Goal: Navigation & Orientation: Find specific page/section

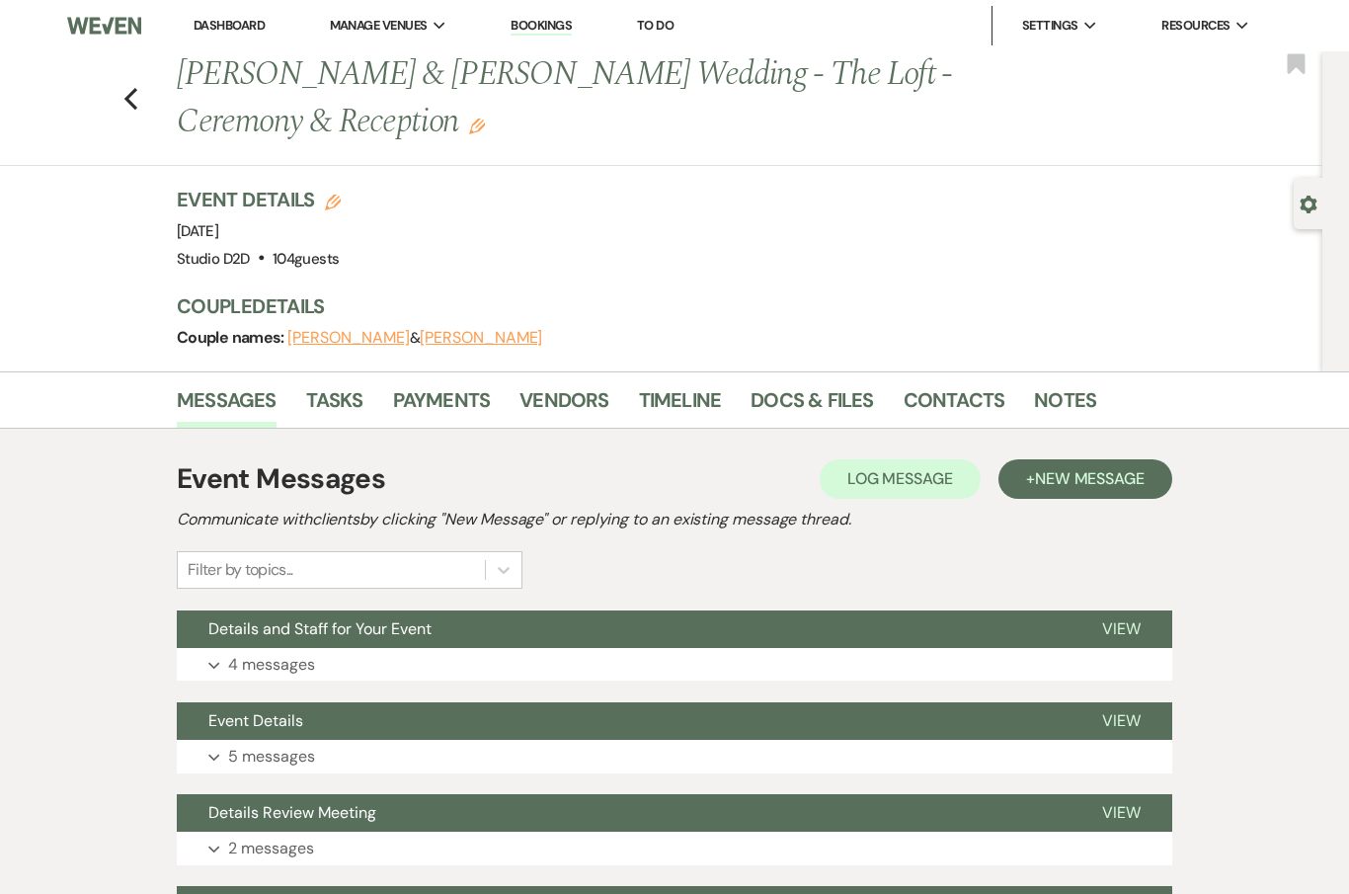
click at [683, 394] on link "Timeline" at bounding box center [680, 405] width 83 height 43
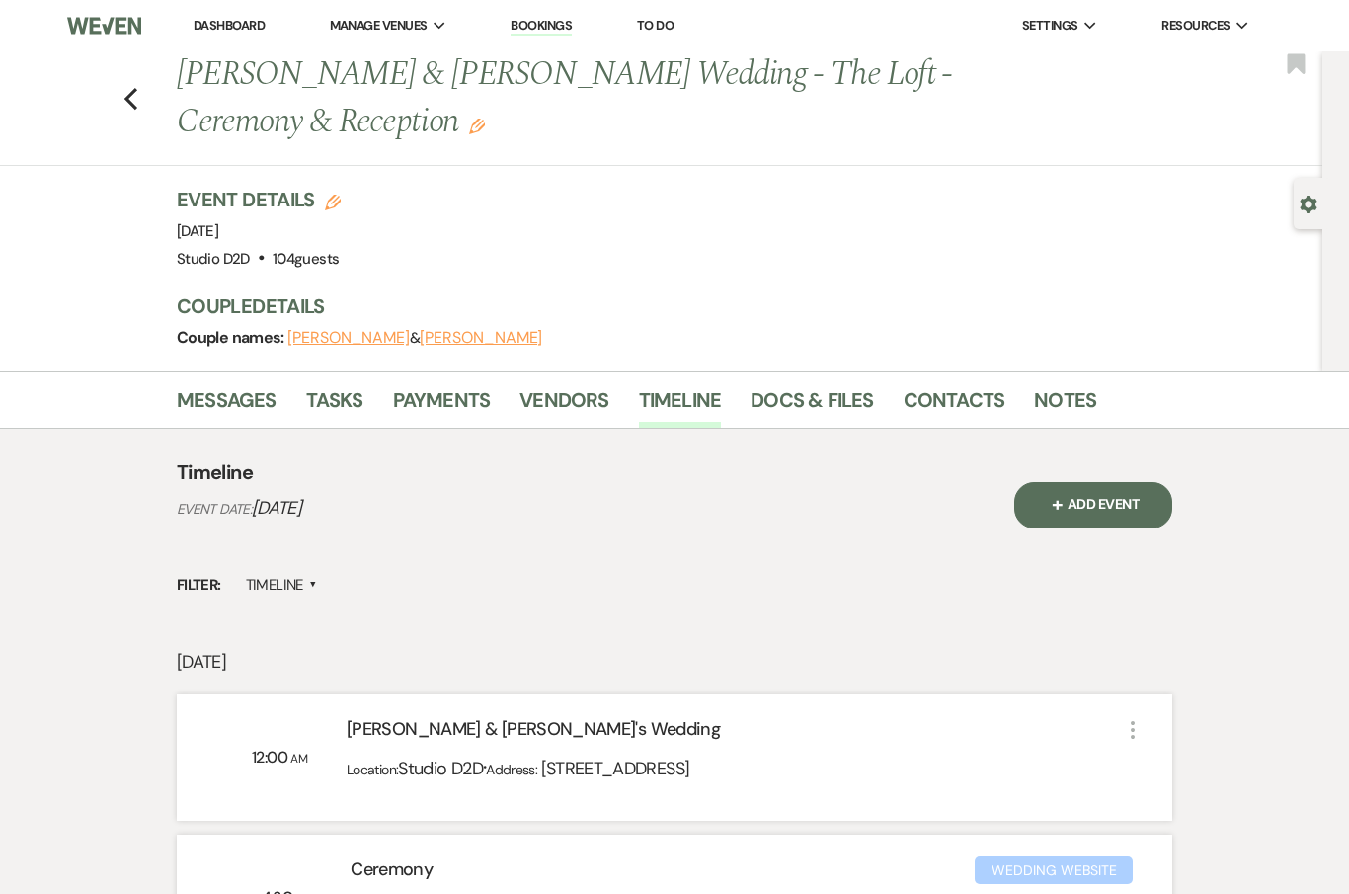
click at [809, 406] on link "Docs & Files" at bounding box center [812, 405] width 122 height 43
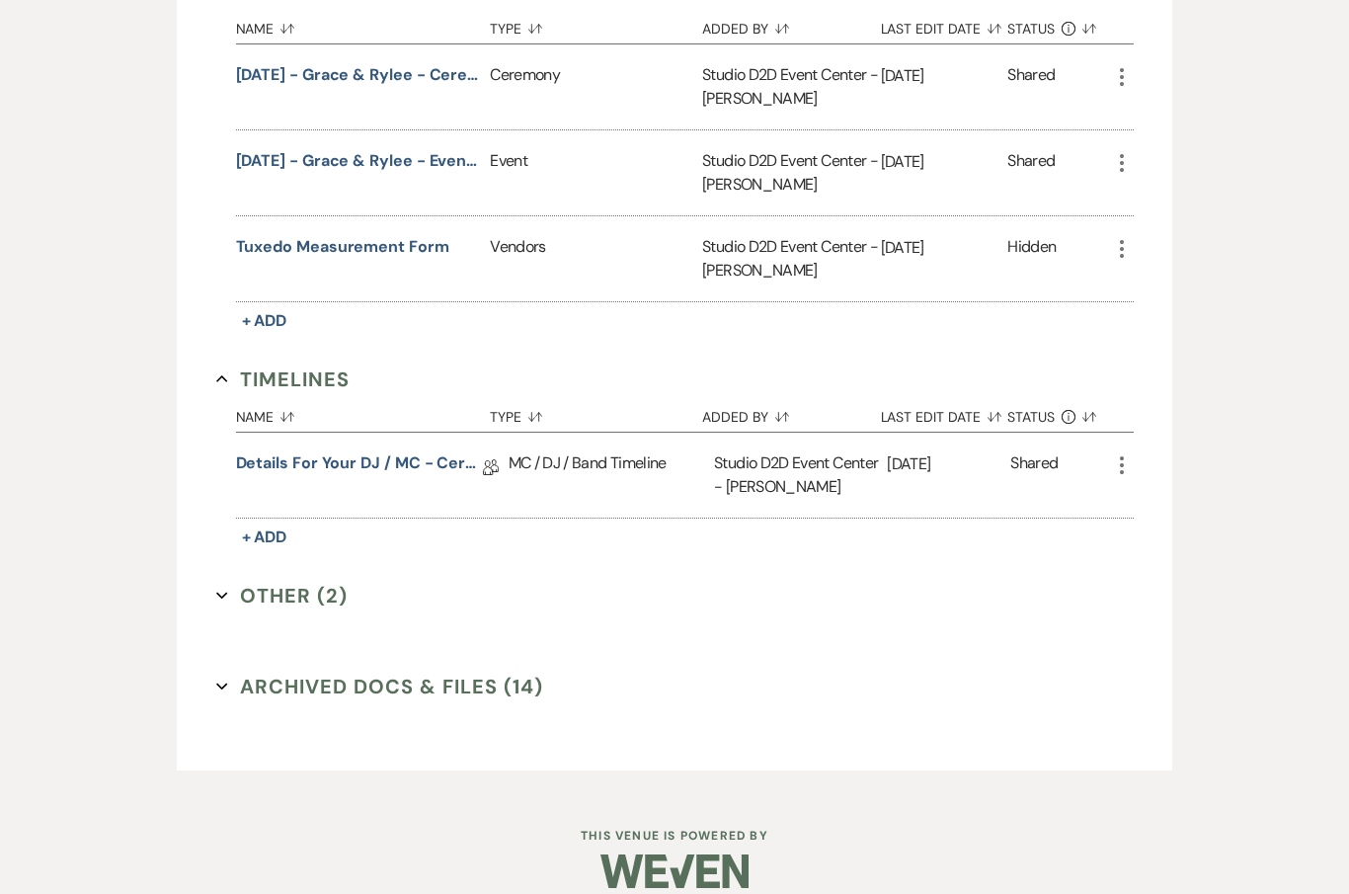
scroll to position [1259, 0]
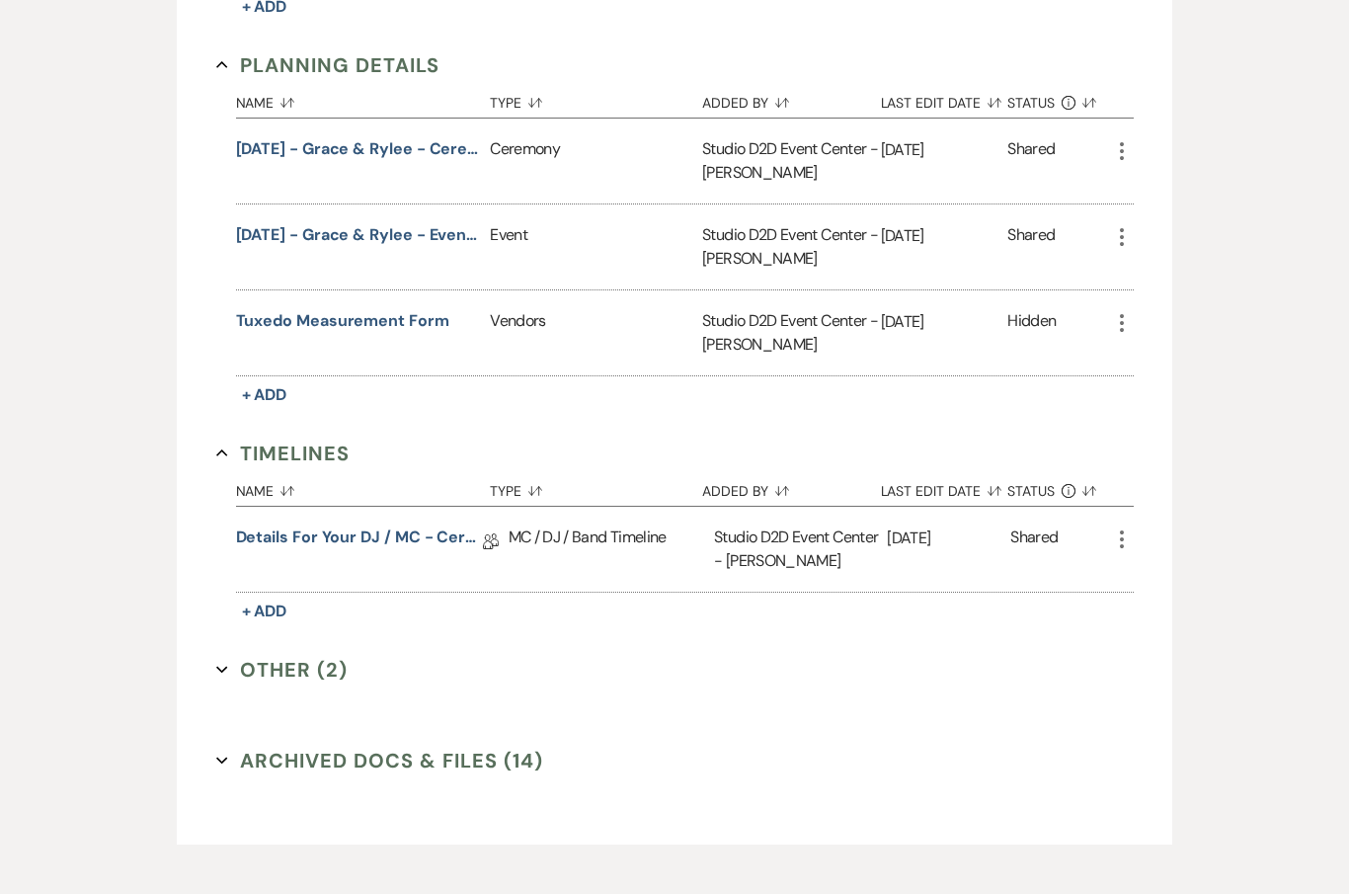
click at [936, 546] on p "[DATE]" at bounding box center [948, 539] width 123 height 26
click at [421, 535] on link "Details for your DJ / MC - Ceremony & Reception" at bounding box center [359, 541] width 247 height 31
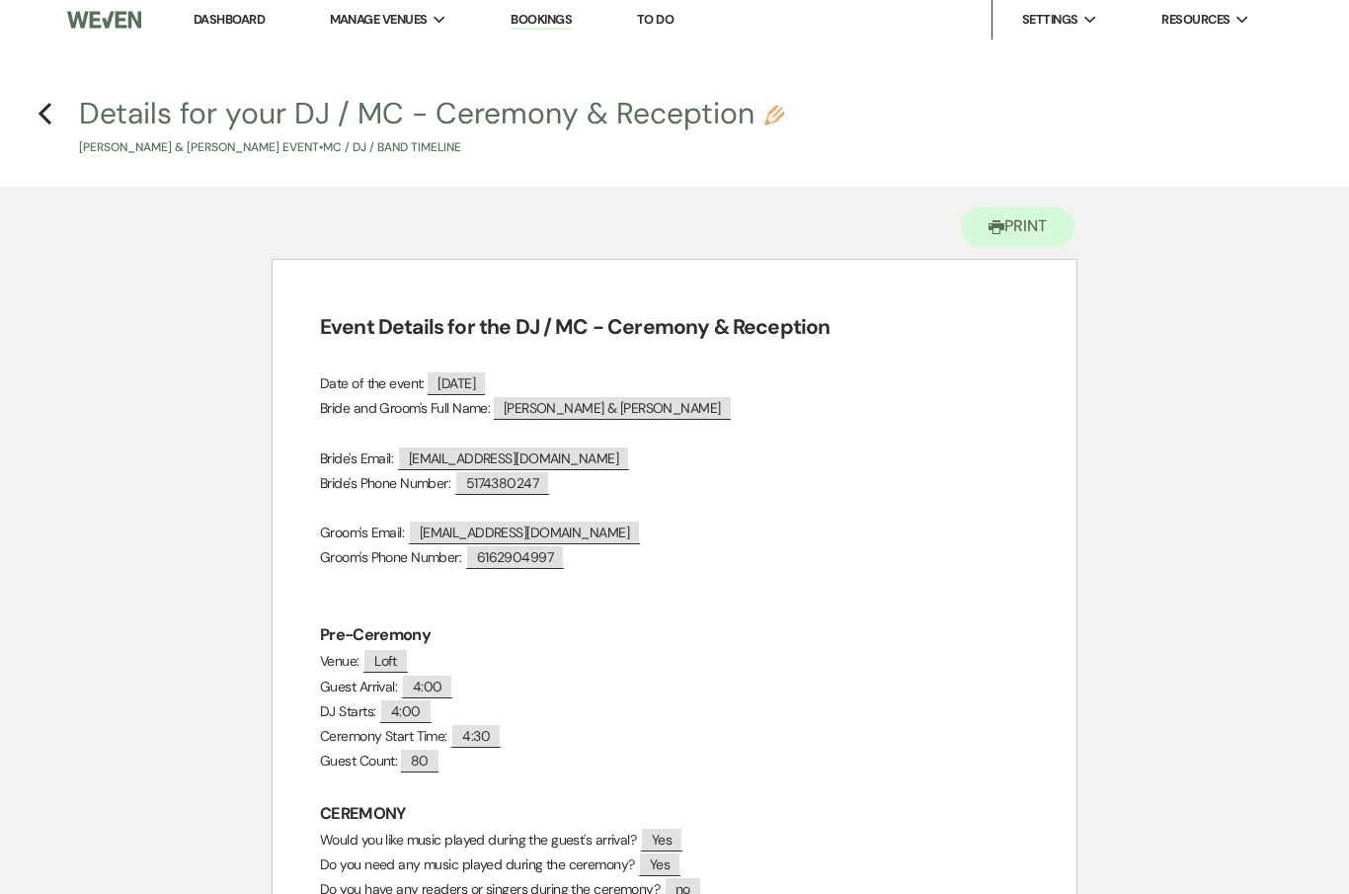
scroll to position [16, 0]
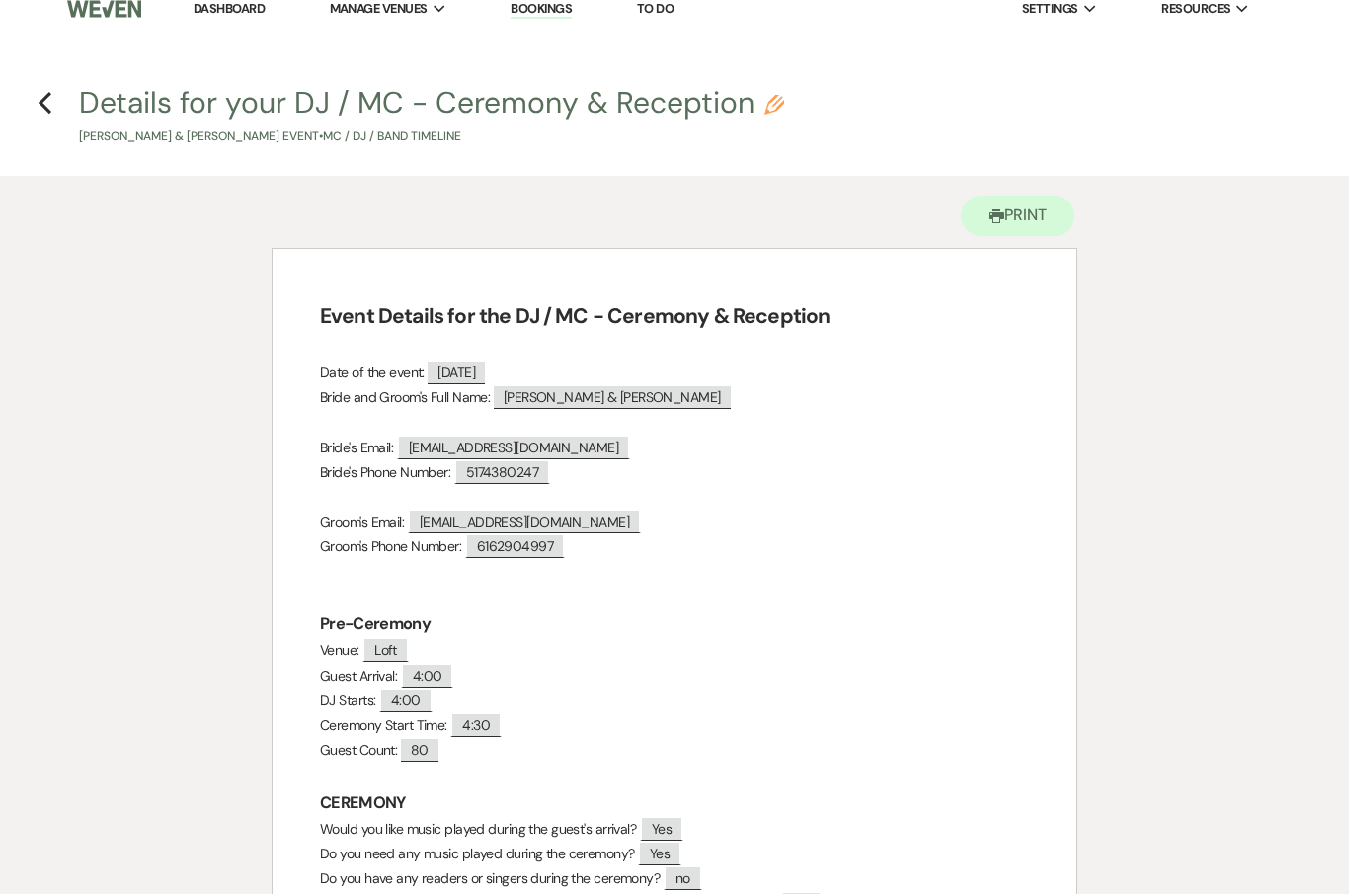
click at [50, 97] on icon "Previous" at bounding box center [45, 104] width 15 height 24
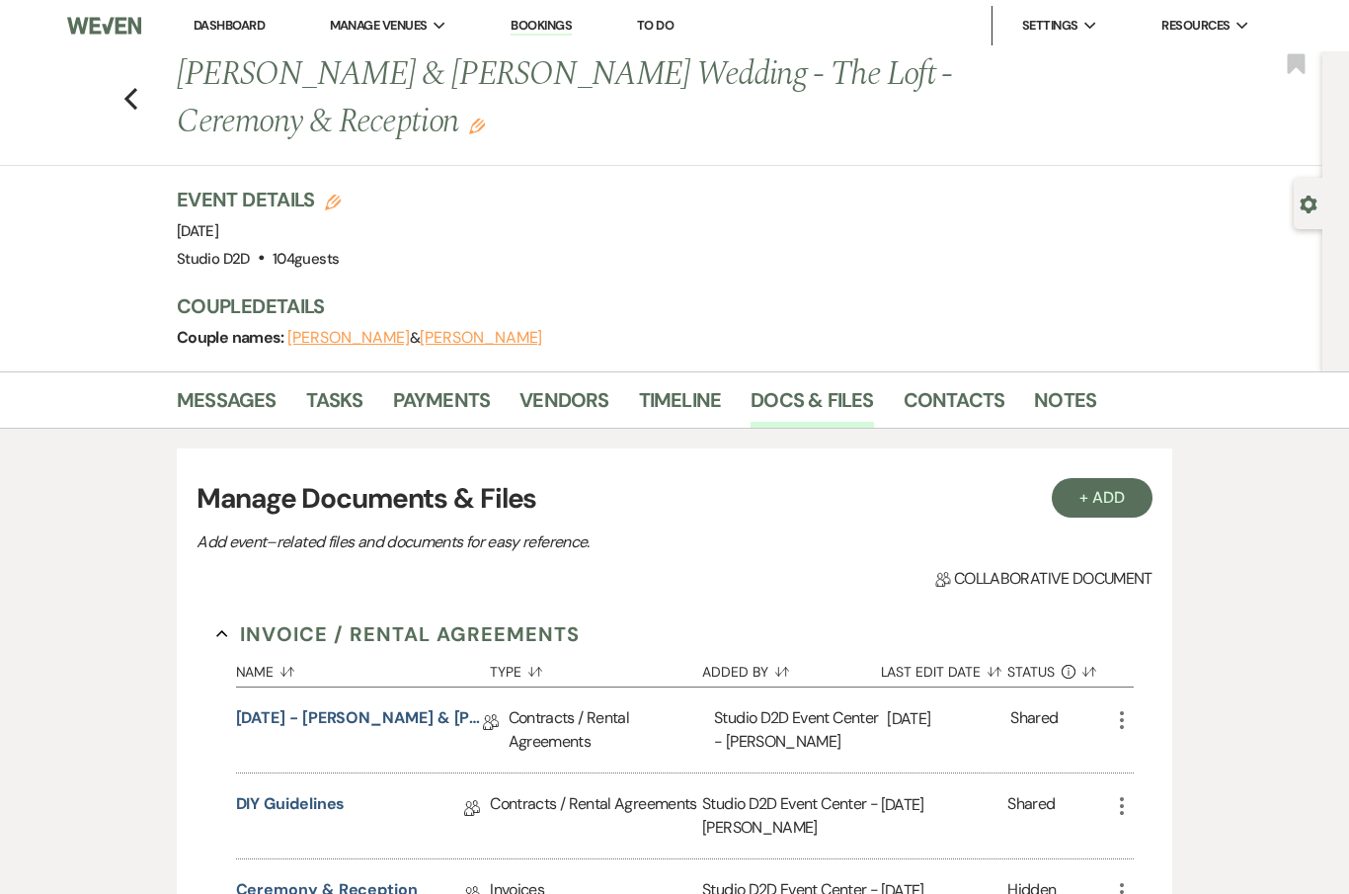
click at [146, 88] on div "Previous [PERSON_NAME] & [PERSON_NAME] Wedding - The Loft - Ceremony & Receptio…" at bounding box center [656, 108] width 1333 height 115
click at [135, 101] on icon "Previous" at bounding box center [130, 99] width 15 height 24
click at [542, 35] on link "Bookings" at bounding box center [541, 26] width 61 height 19
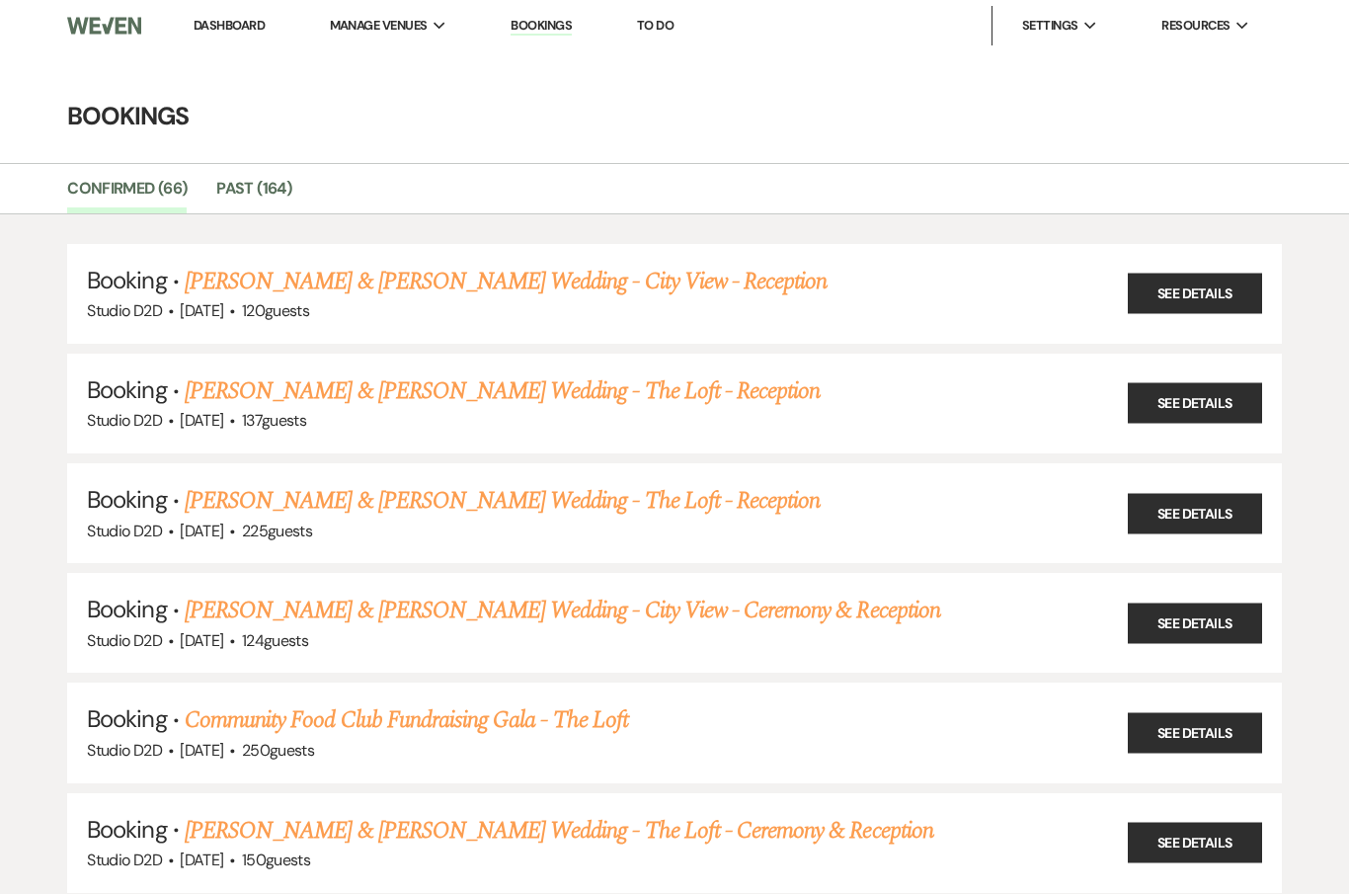
click at [265, 390] on link "[PERSON_NAME] & [PERSON_NAME] Wedding - The Loft - Reception" at bounding box center [502, 391] width 635 height 36
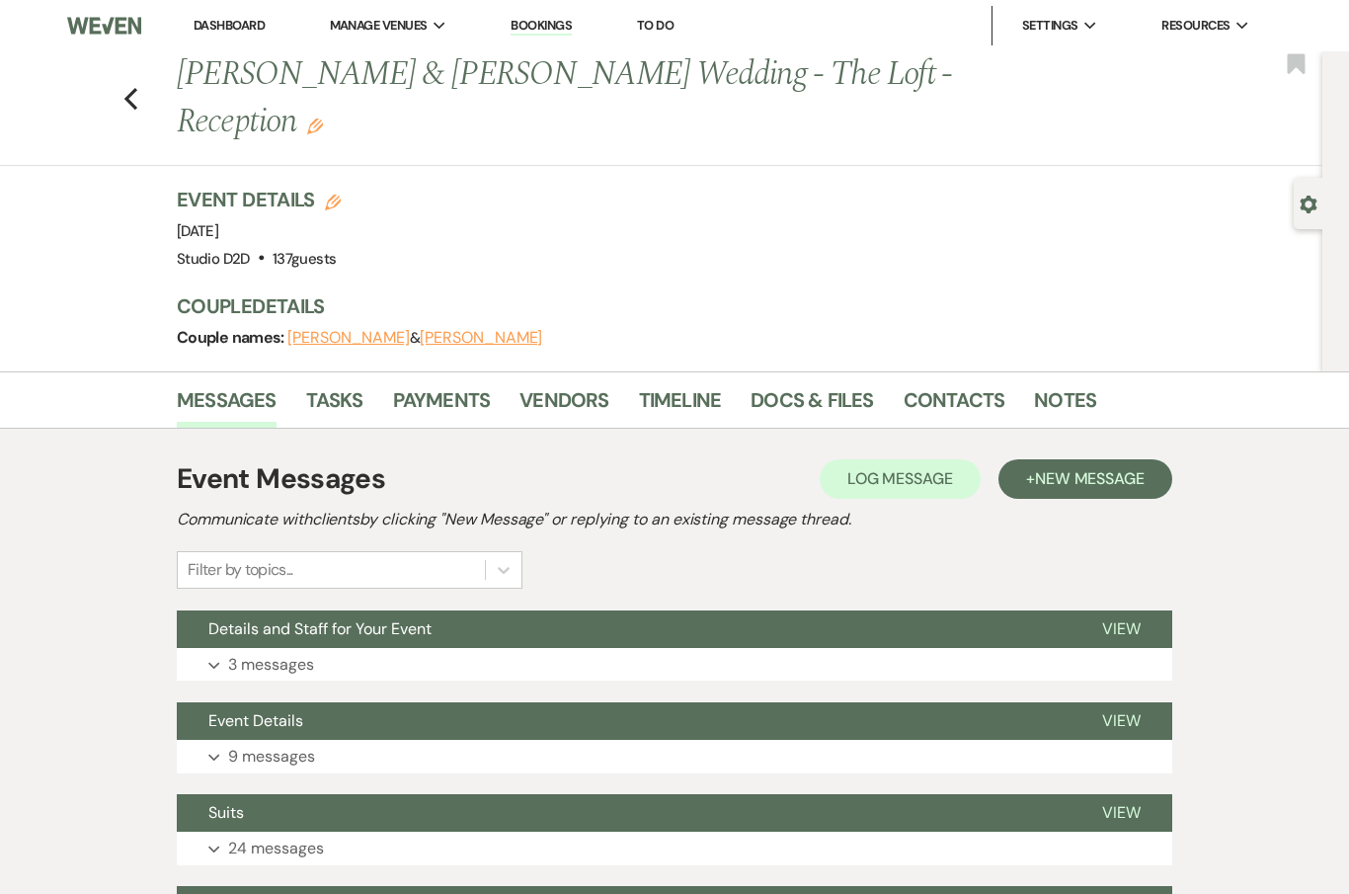
click at [790, 384] on link "Docs & Files" at bounding box center [812, 405] width 122 height 43
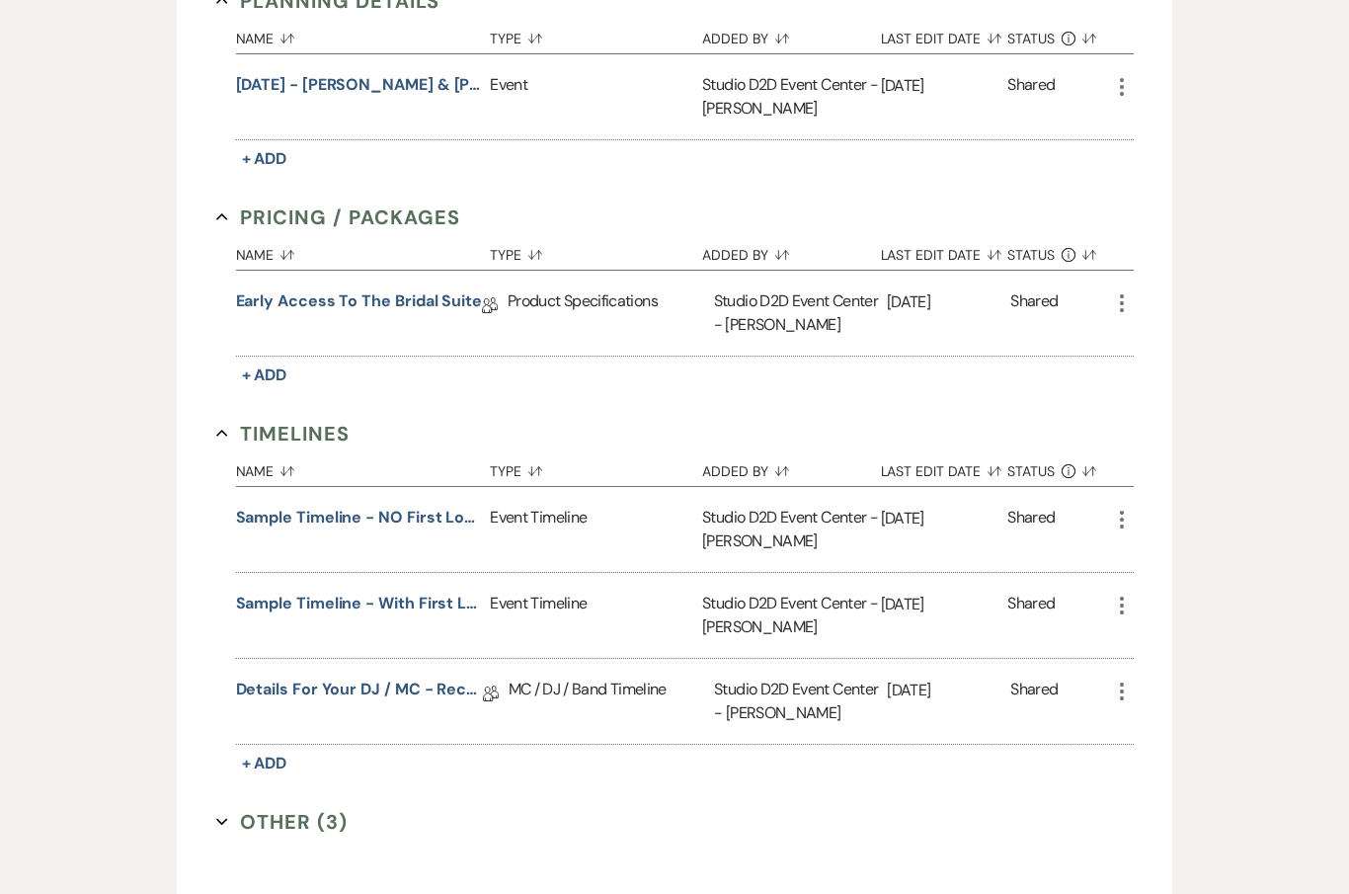
scroll to position [1388, 0]
click at [276, 679] on link "Details for your DJ / MC - Reception" at bounding box center [359, 694] width 247 height 31
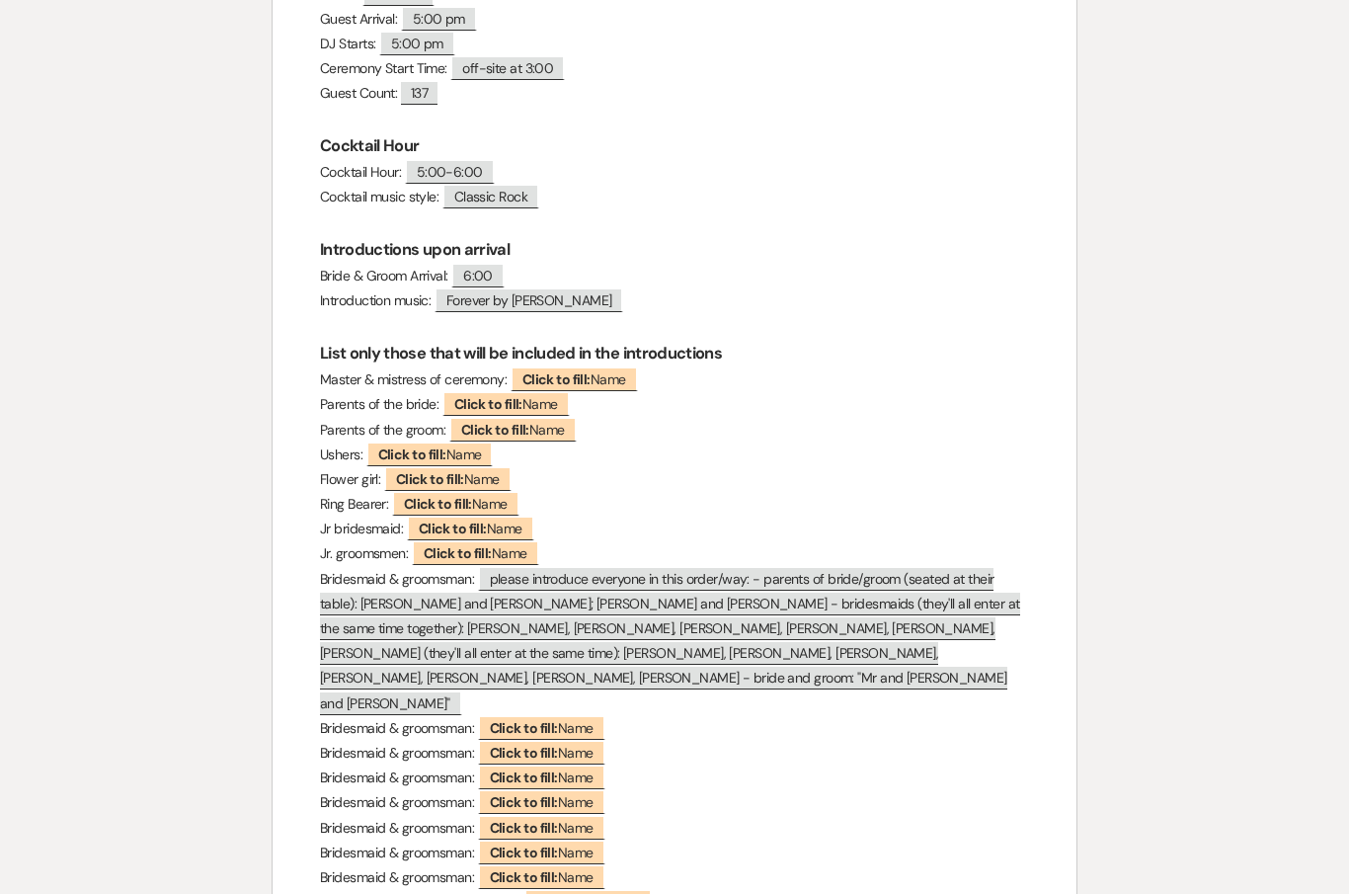
scroll to position [710, 0]
